Goal: Obtain resource: Download file/media

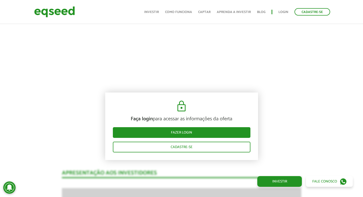
scroll to position [394, 0]
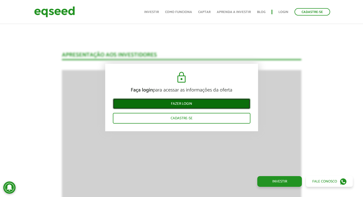
click at [183, 103] on link "Fazer login" at bounding box center [182, 103] width 138 height 11
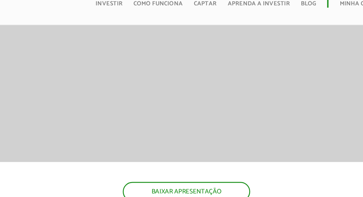
scroll to position [449, 0]
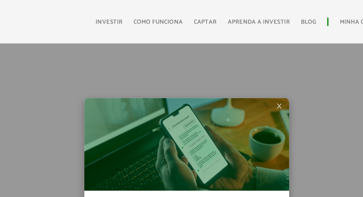
click at [213, 41] on div "× Fale com a [PERSON_NAME]! Esclareça suas dúvidas e explore oportunidades excl…" at bounding box center [181, 108] width 153 height 197
click at [234, 59] on img at bounding box center [181, 79] width 113 height 51
click at [232, 59] on span "×" at bounding box center [232, 58] width 3 height 6
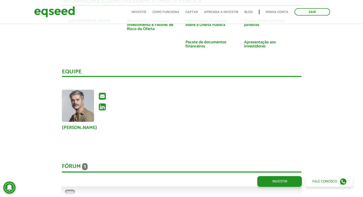
scroll to position [954, 0]
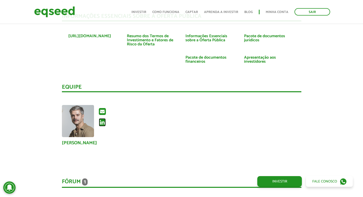
click at [103, 119] on icon at bounding box center [102, 122] width 7 height 8
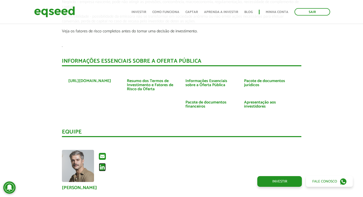
scroll to position [909, 0]
click at [214, 101] on link "Pacote de documentos financeiros" at bounding box center [211, 105] width 51 height 8
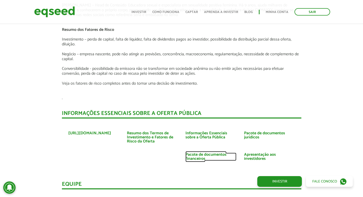
scroll to position [870, 0]
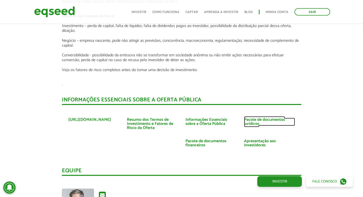
click at [249, 118] on link "Pacote de documentos jurídicos" at bounding box center [269, 122] width 51 height 8
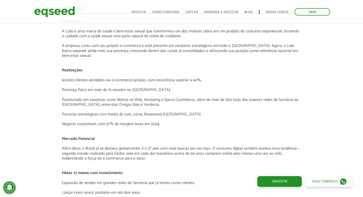
scroll to position [465, 0]
